Goal: Information Seeking & Learning: Learn about a topic

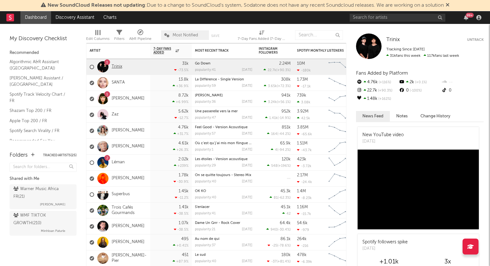
click at [121, 67] on link "Trinix" at bounding box center [117, 66] width 11 height 5
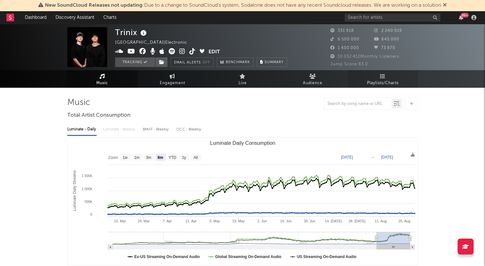
click at [387, 82] on span "Playlists/Charts" at bounding box center [383, 83] width 32 height 8
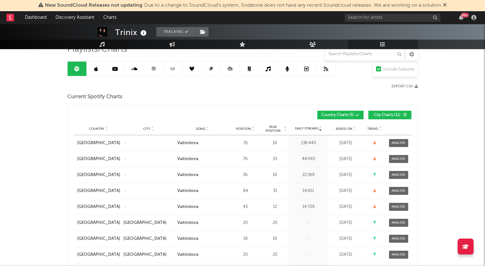
scroll to position [54, 0]
click at [339, 128] on span "Added On" at bounding box center [344, 129] width 17 height 4
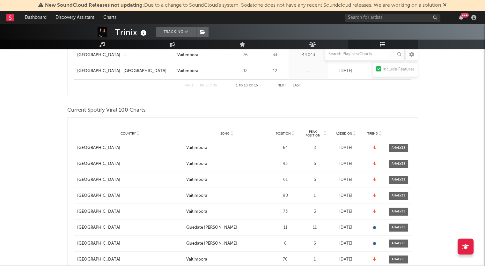
scroll to position [269, 0]
click at [341, 133] on span "Added On" at bounding box center [344, 133] width 17 height 4
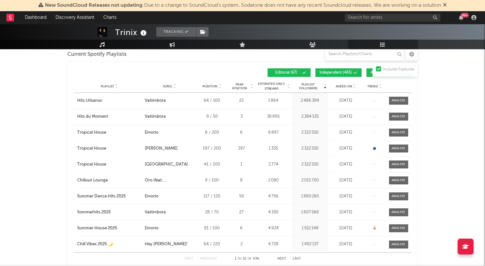
scroll to position [499, 0]
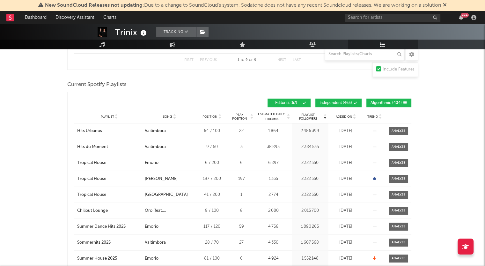
click at [339, 115] on span "Added On" at bounding box center [344, 117] width 17 height 4
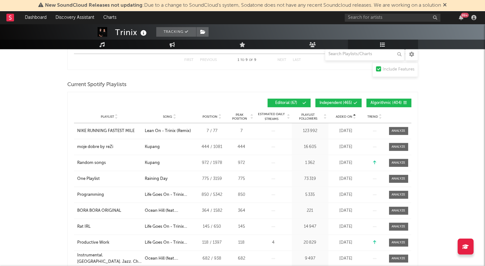
click at [339, 115] on span "Added On" at bounding box center [344, 117] width 17 height 4
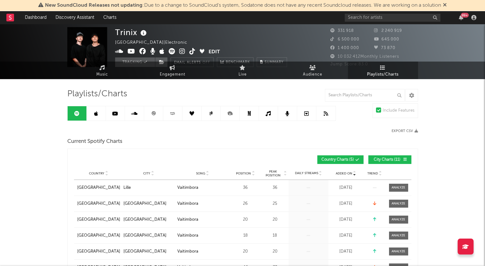
scroll to position [0, 0]
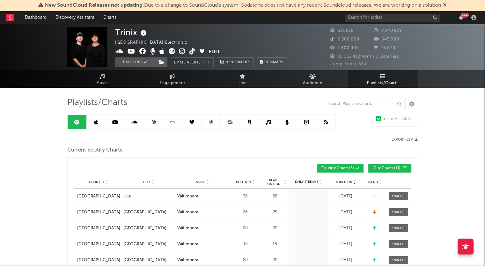
click at [158, 121] on link at bounding box center [153, 122] width 19 height 14
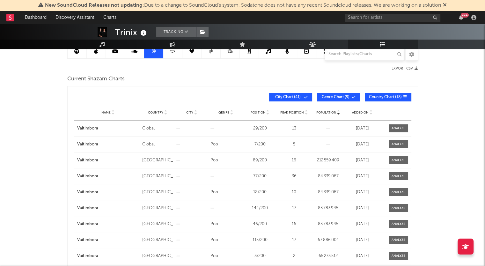
scroll to position [70, 0]
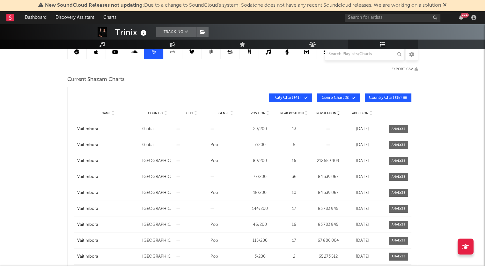
click at [355, 113] on span "Added On" at bounding box center [360, 113] width 17 height 4
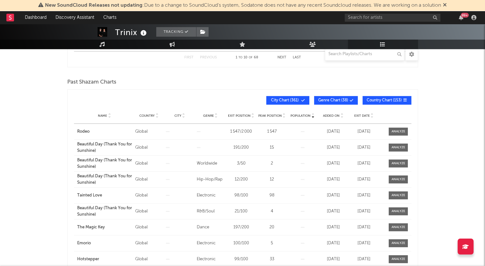
scroll to position [300, 0]
click at [332, 113] on div "Added On" at bounding box center [332, 115] width 27 height 5
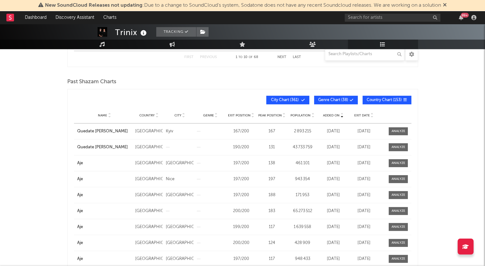
click at [332, 113] on div "Added On" at bounding box center [332, 115] width 27 height 5
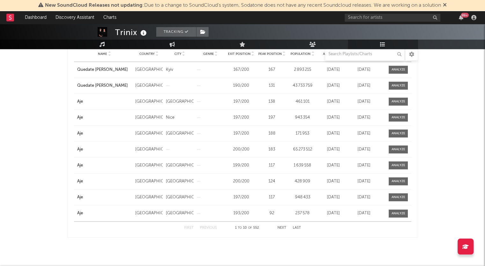
scroll to position [361, 0]
